Goal: Task Accomplishment & Management: Manage account settings

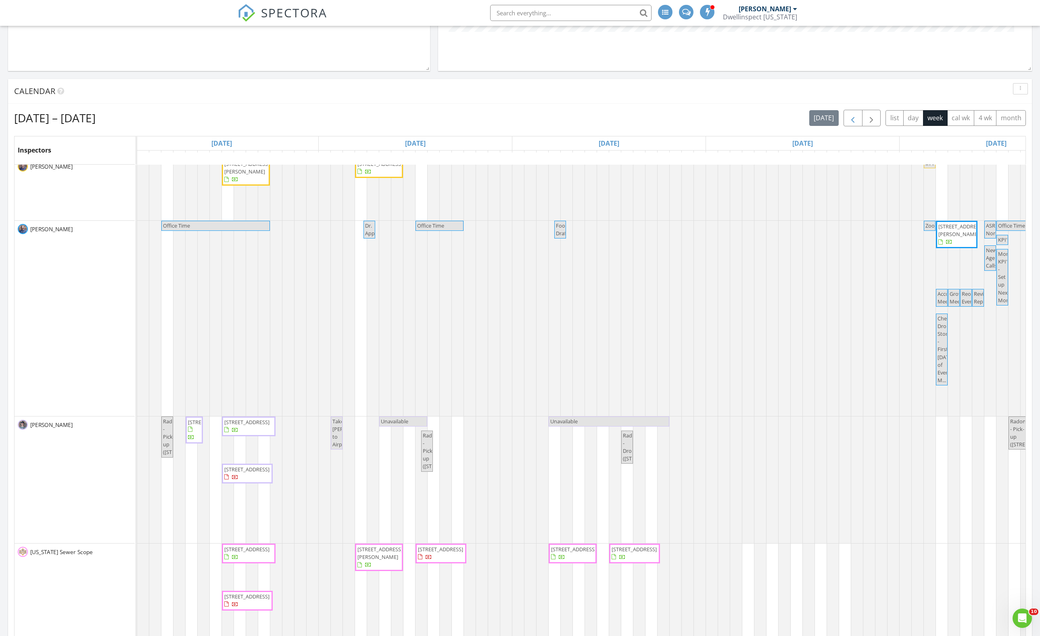
click at [848, 123] on span "button" at bounding box center [853, 118] width 10 height 10
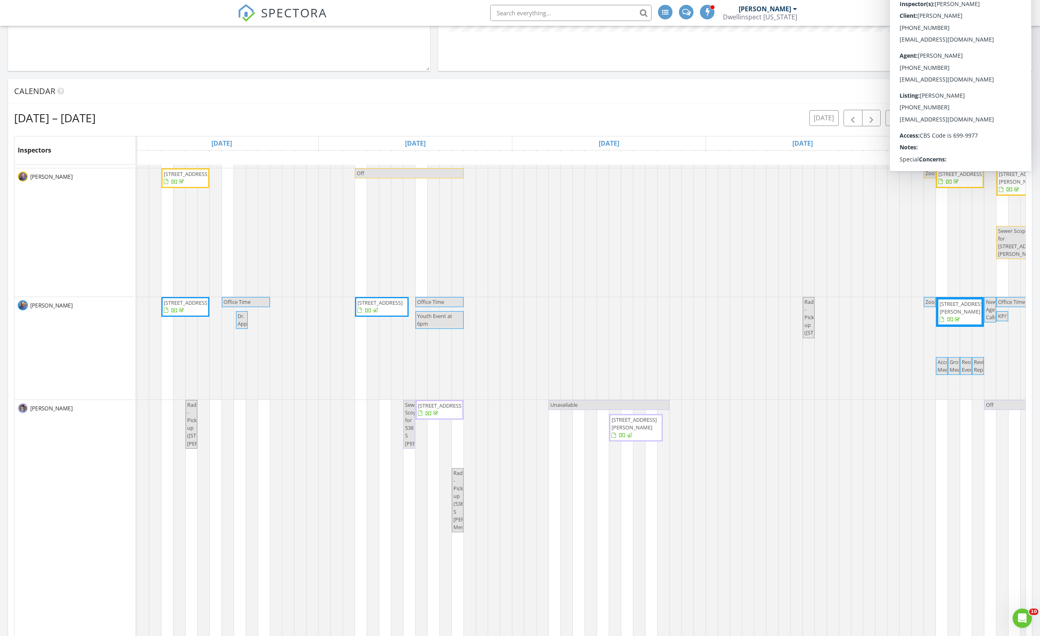
scroll to position [558, 12]
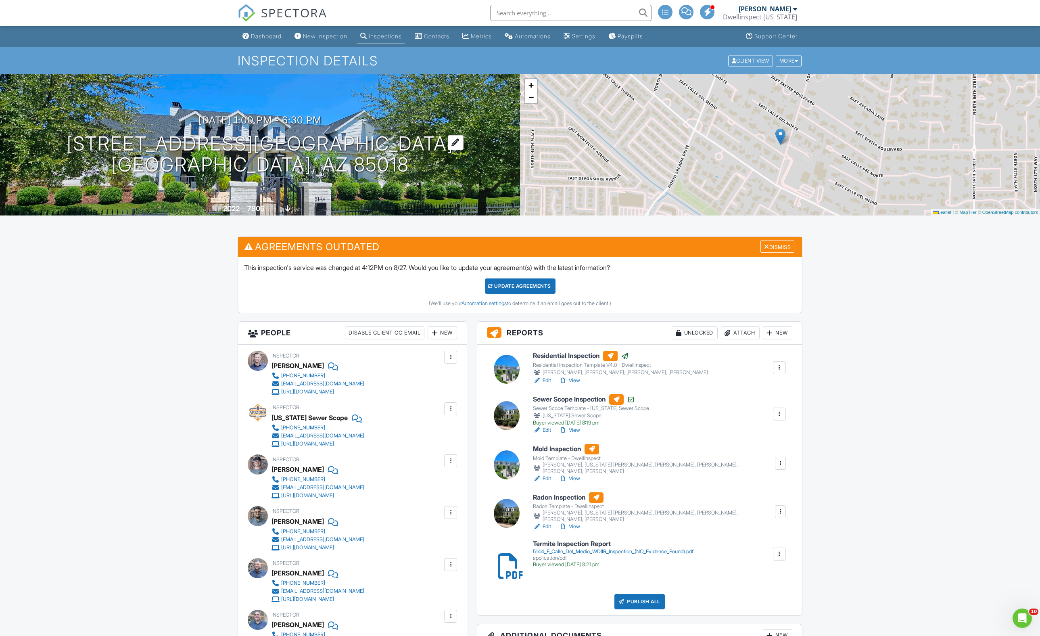
click at [212, 160] on h1 "[STREET_ADDRESS][GEOGRAPHIC_DATA] [GEOGRAPHIC_DATA], AZ 85018" at bounding box center [260, 154] width 387 height 43
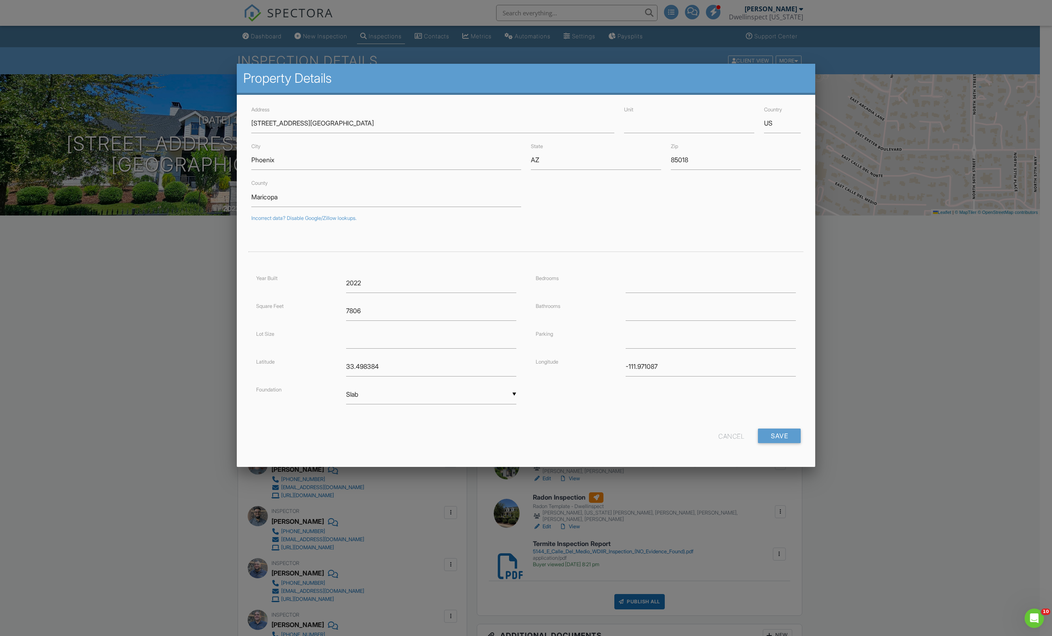
click at [718, 443] on div "Cancel" at bounding box center [731, 435] width 26 height 15
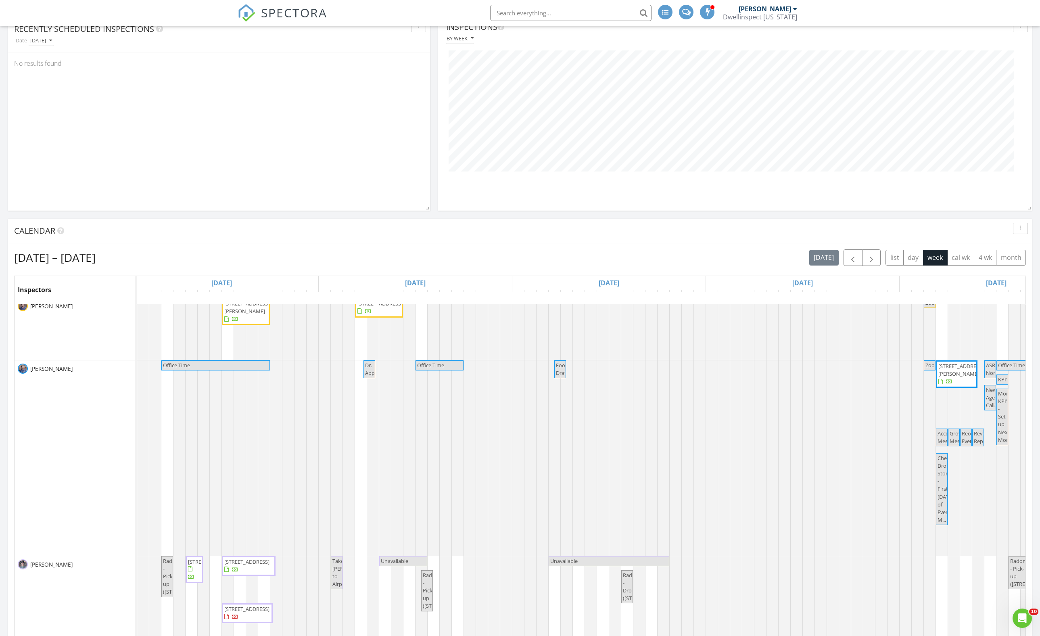
scroll to position [204, 0]
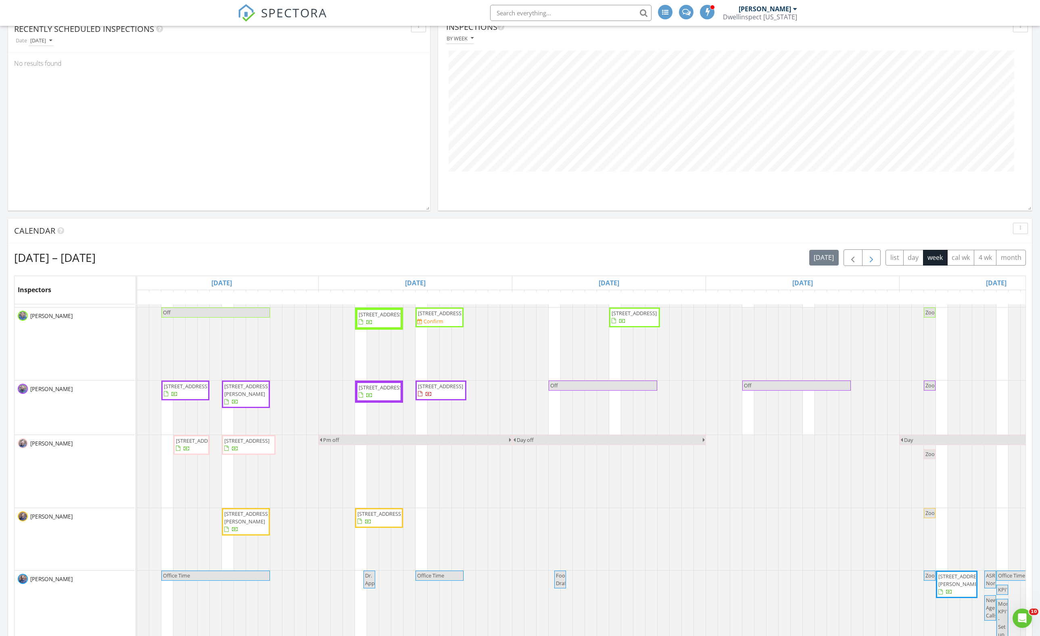
click at [866, 263] on span "button" at bounding box center [871, 258] width 10 height 10
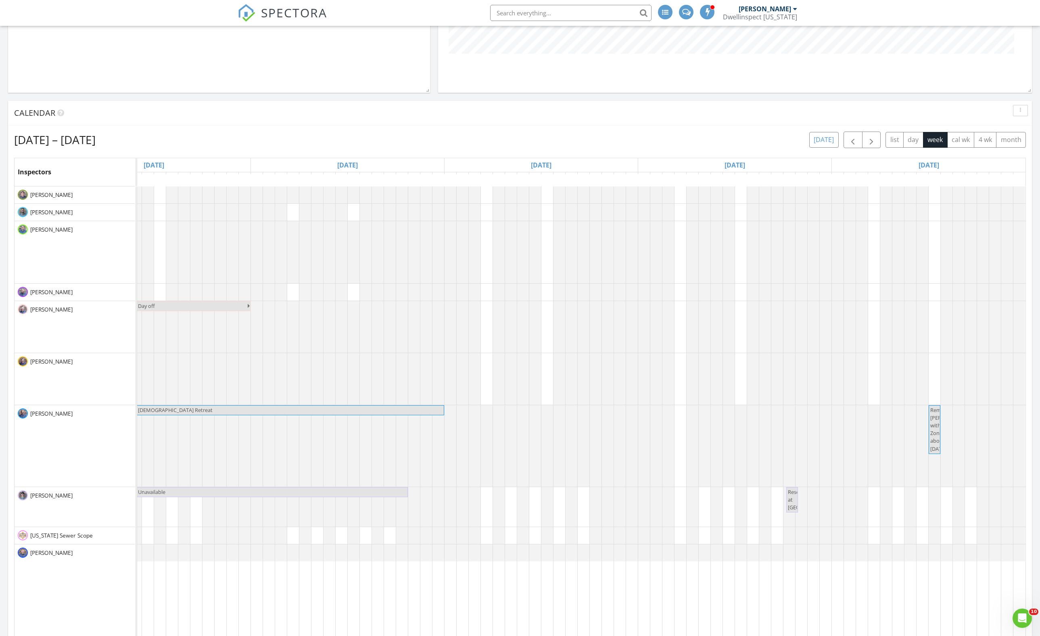
click at [809, 148] on button "today" at bounding box center [823, 140] width 29 height 16
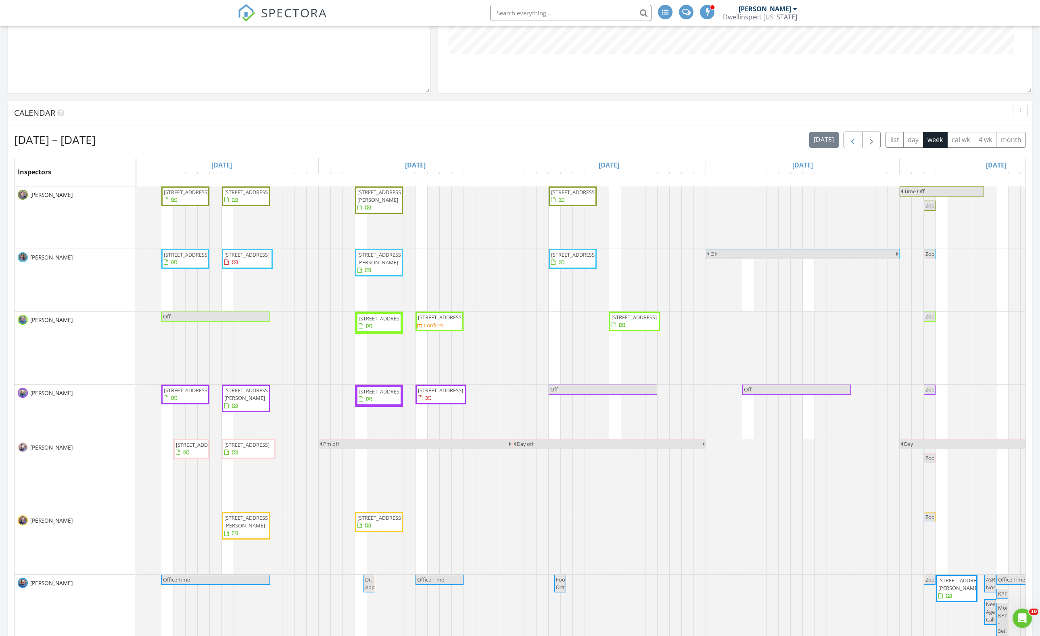
click at [848, 145] on span "button" at bounding box center [853, 140] width 10 height 10
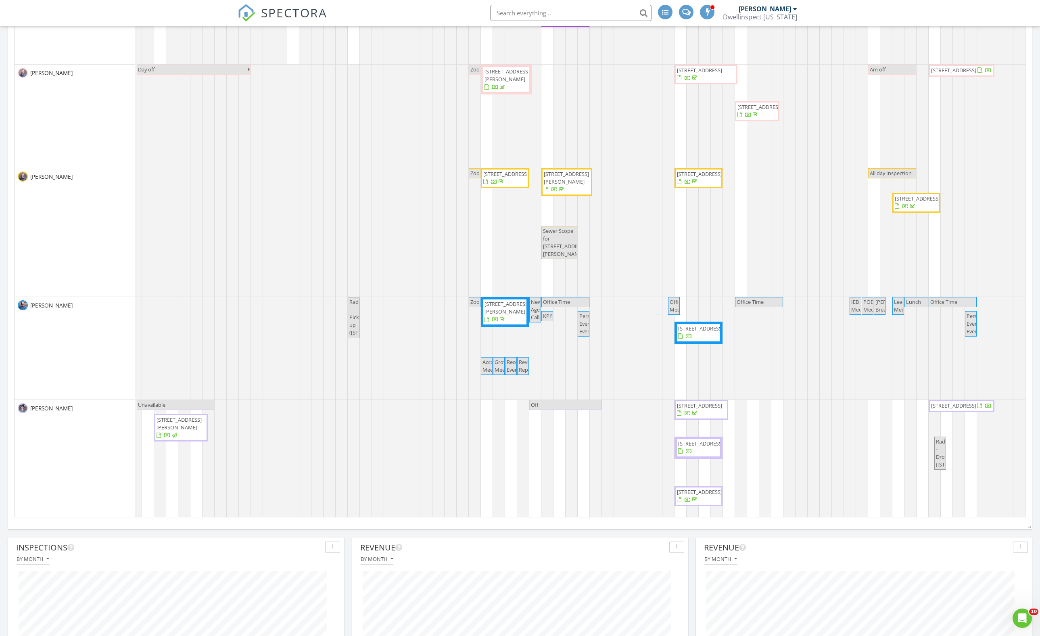
click at [949, 409] on span "5144 E Calle Del Medio, Phoenix 85018" at bounding box center [953, 405] width 45 height 7
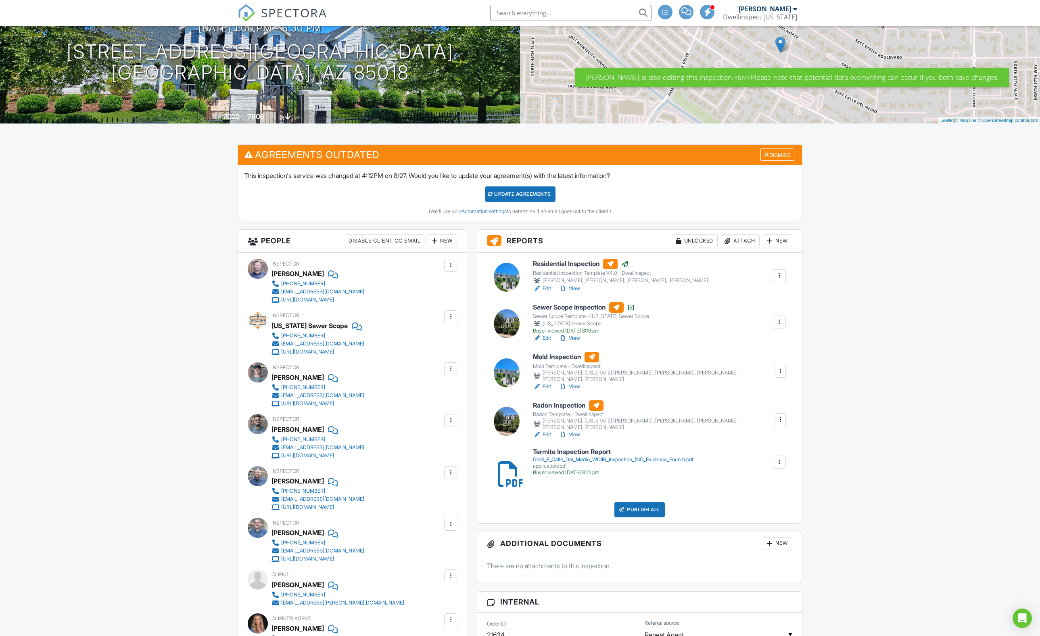
click at [580, 292] on link "View" at bounding box center [569, 288] width 21 height 8
